Goal: Navigation & Orientation: Find specific page/section

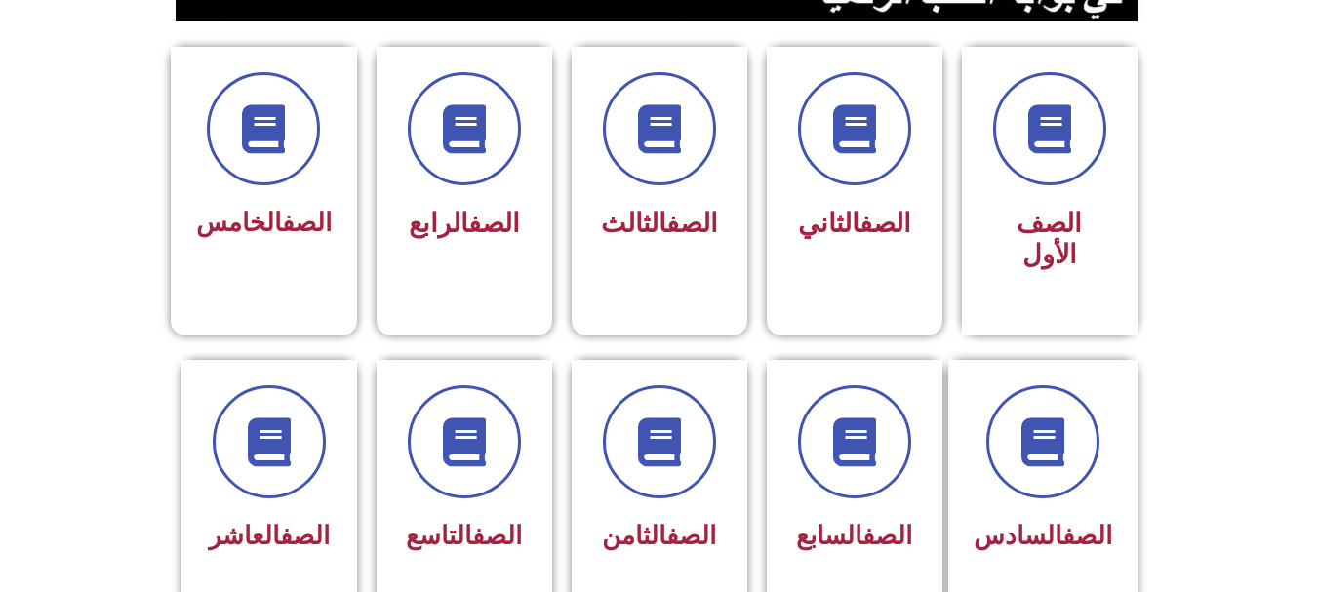
scroll to position [508, 0]
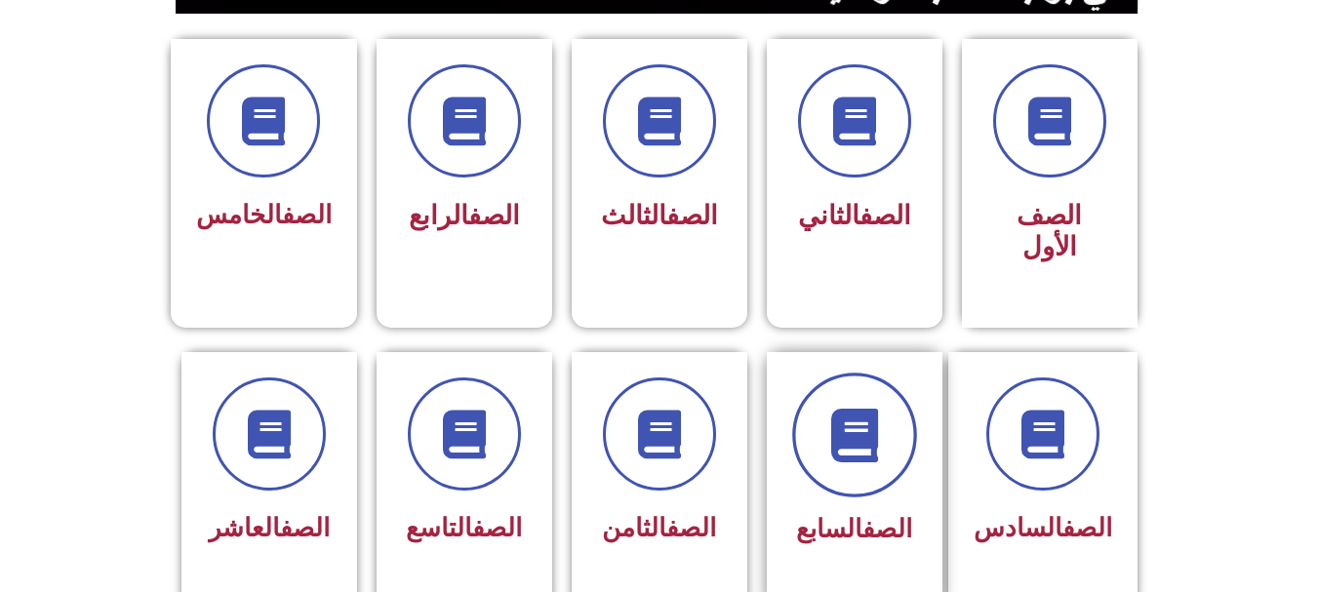
click at [865, 433] on span at bounding box center [854, 435] width 125 height 125
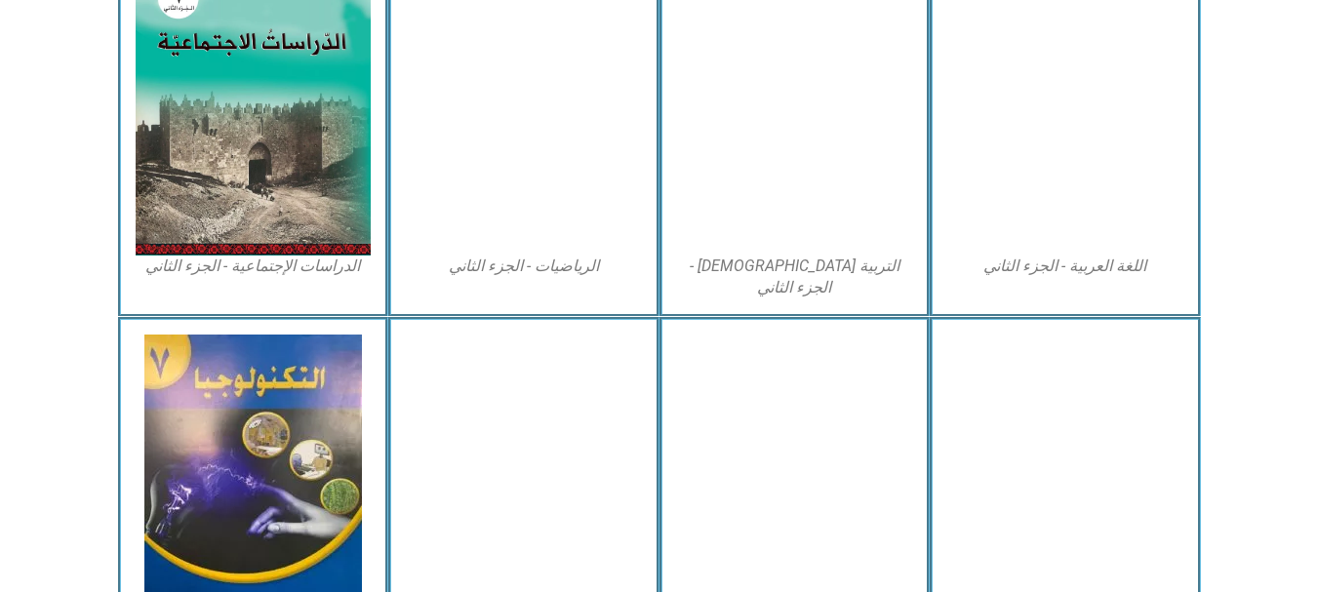
scroll to position [1064, 0]
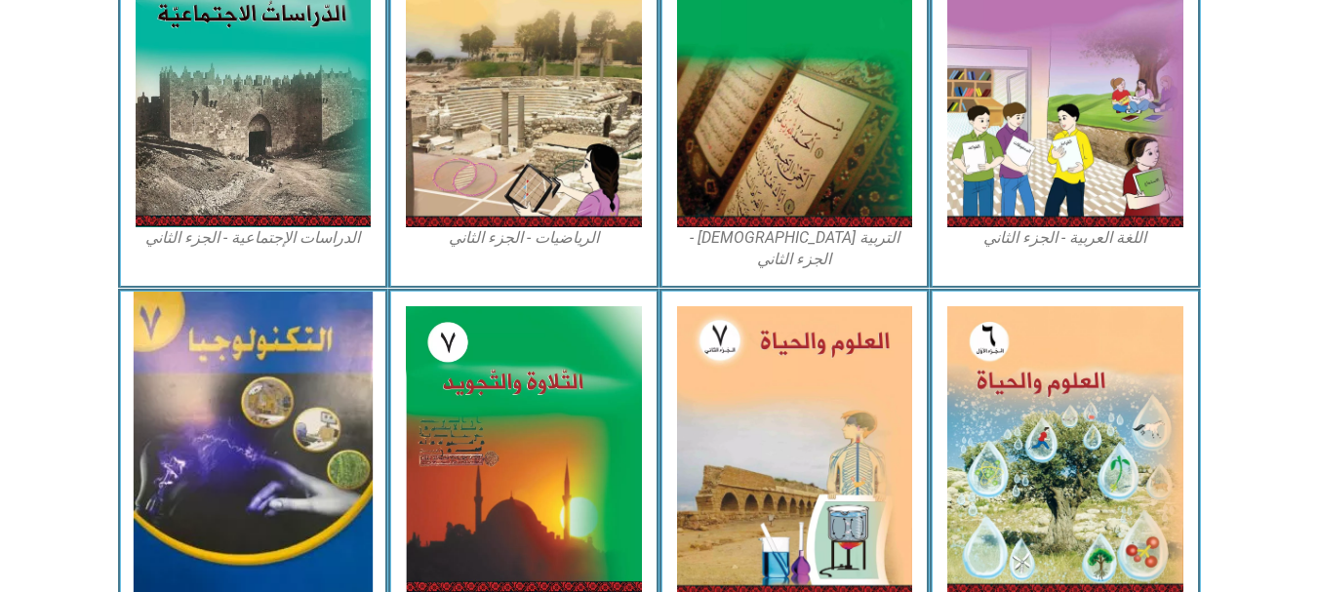
click at [208, 474] on img at bounding box center [253, 453] width 239 height 322
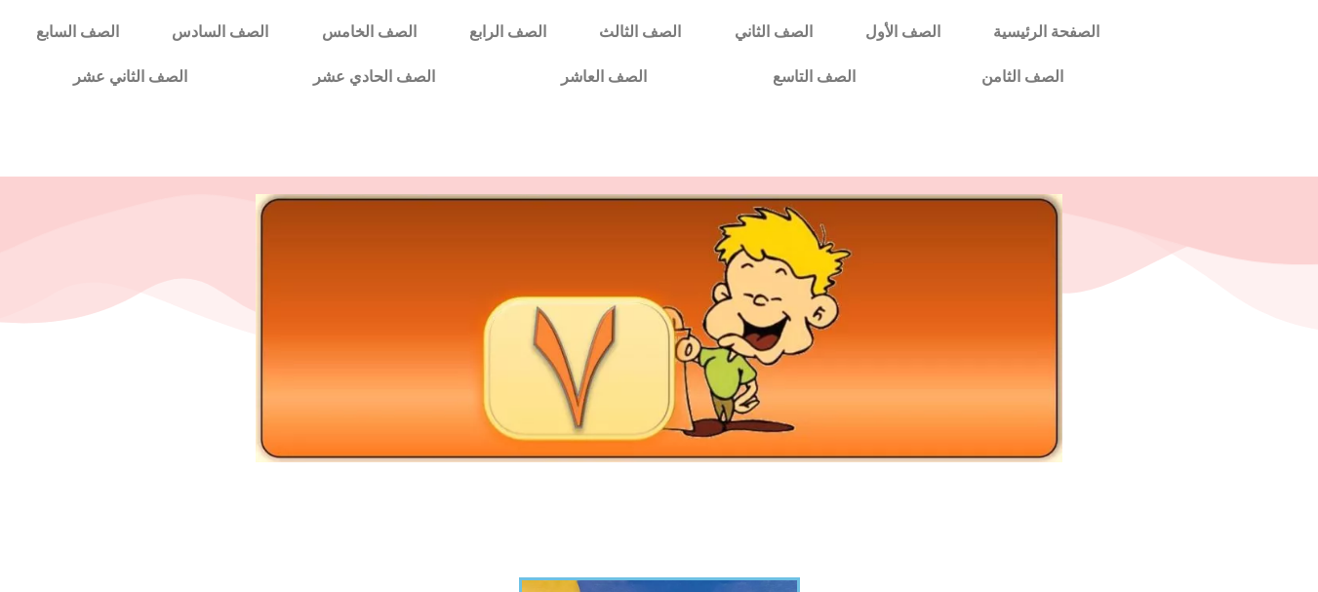
scroll to position [518, 0]
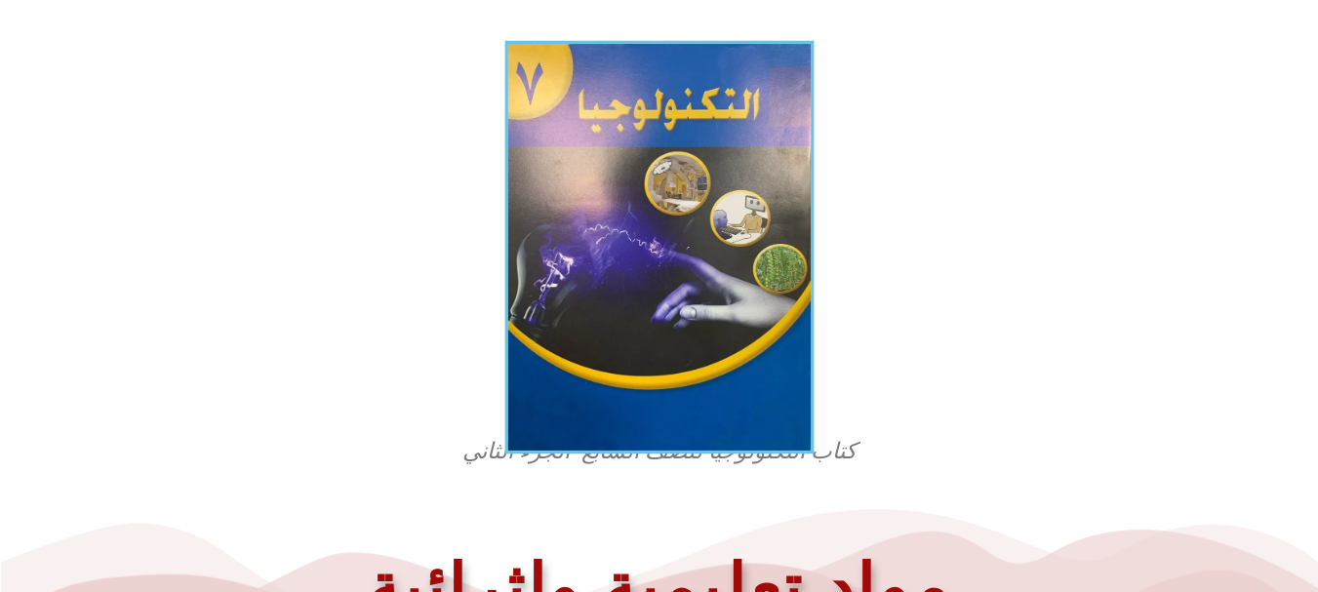
click at [554, 295] on img at bounding box center [658, 248] width 309 height 414
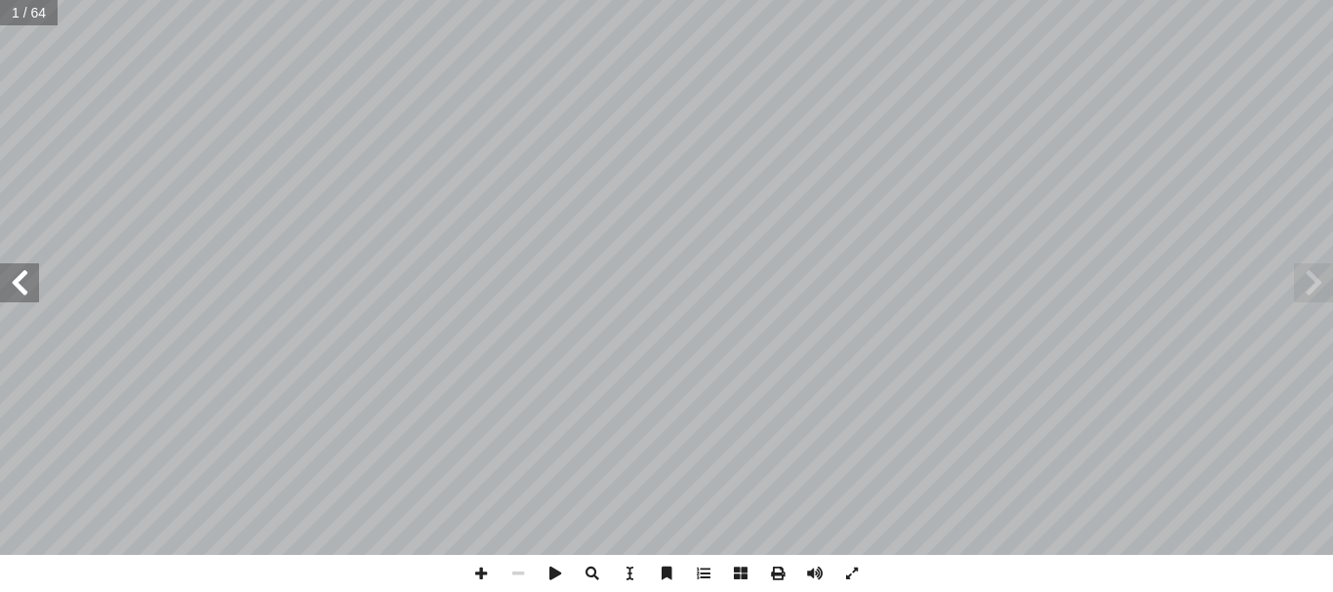
click at [37, 285] on span at bounding box center [19, 282] width 39 height 39
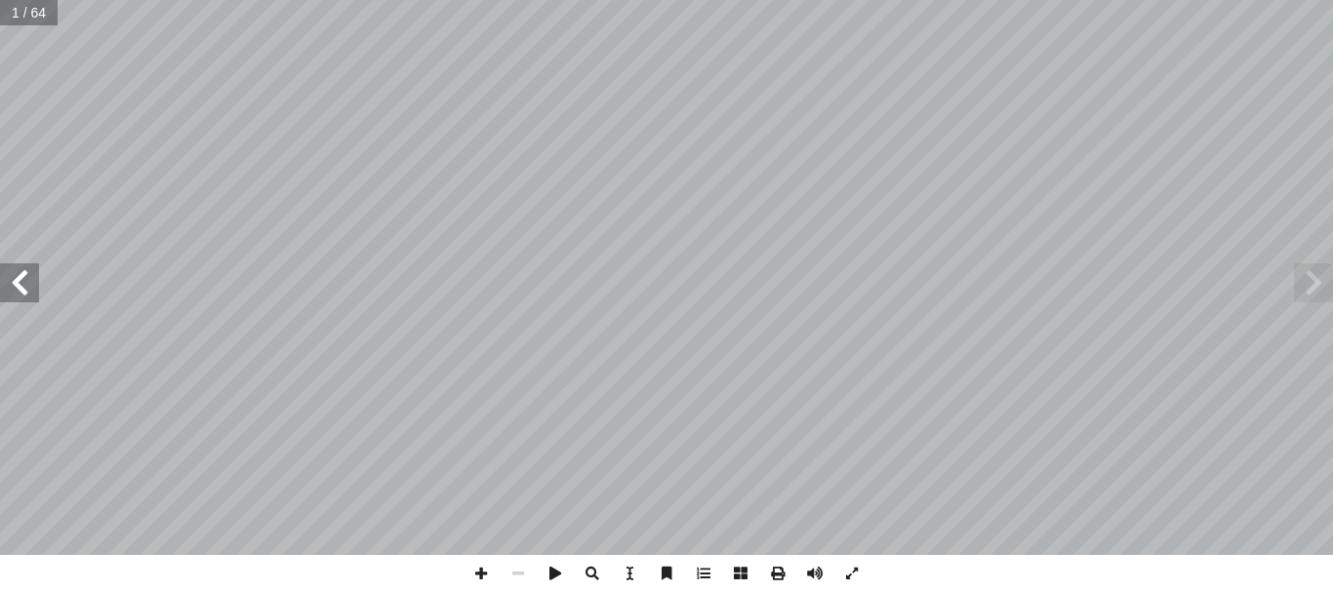
click at [37, 285] on span at bounding box center [19, 282] width 39 height 39
click at [32, 297] on span at bounding box center [19, 282] width 39 height 39
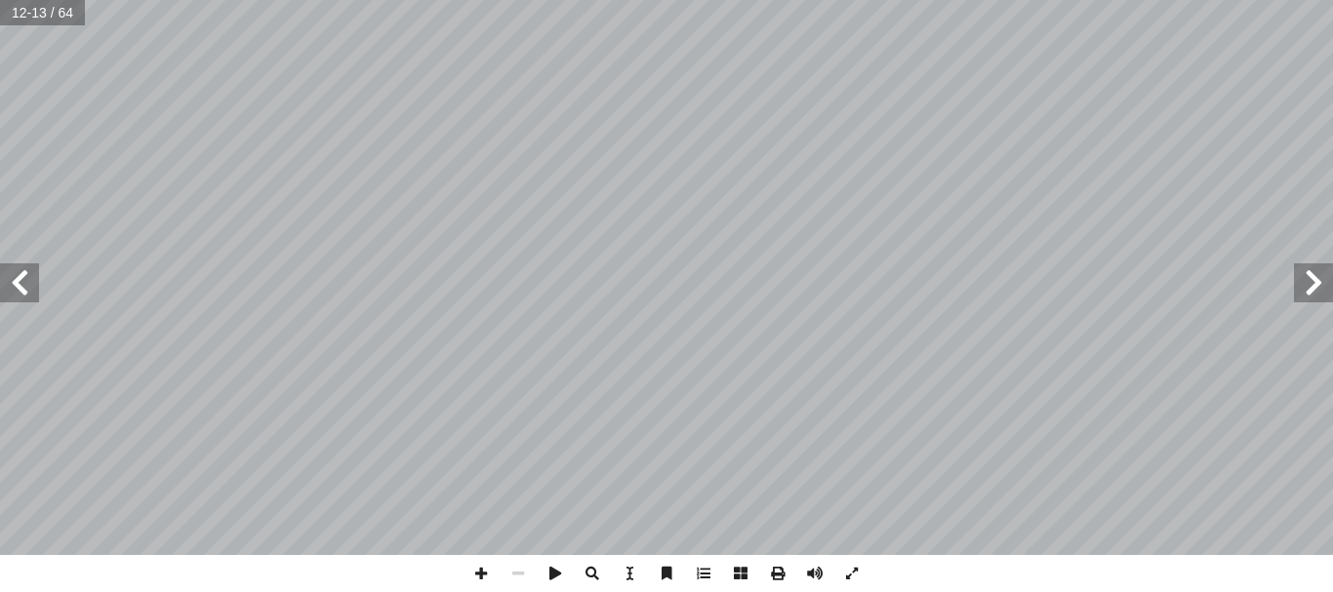
click at [32, 297] on span at bounding box center [19, 282] width 39 height 39
click at [471, 567] on span at bounding box center [480, 573] width 37 height 37
